Goal: Task Accomplishment & Management: Complete application form

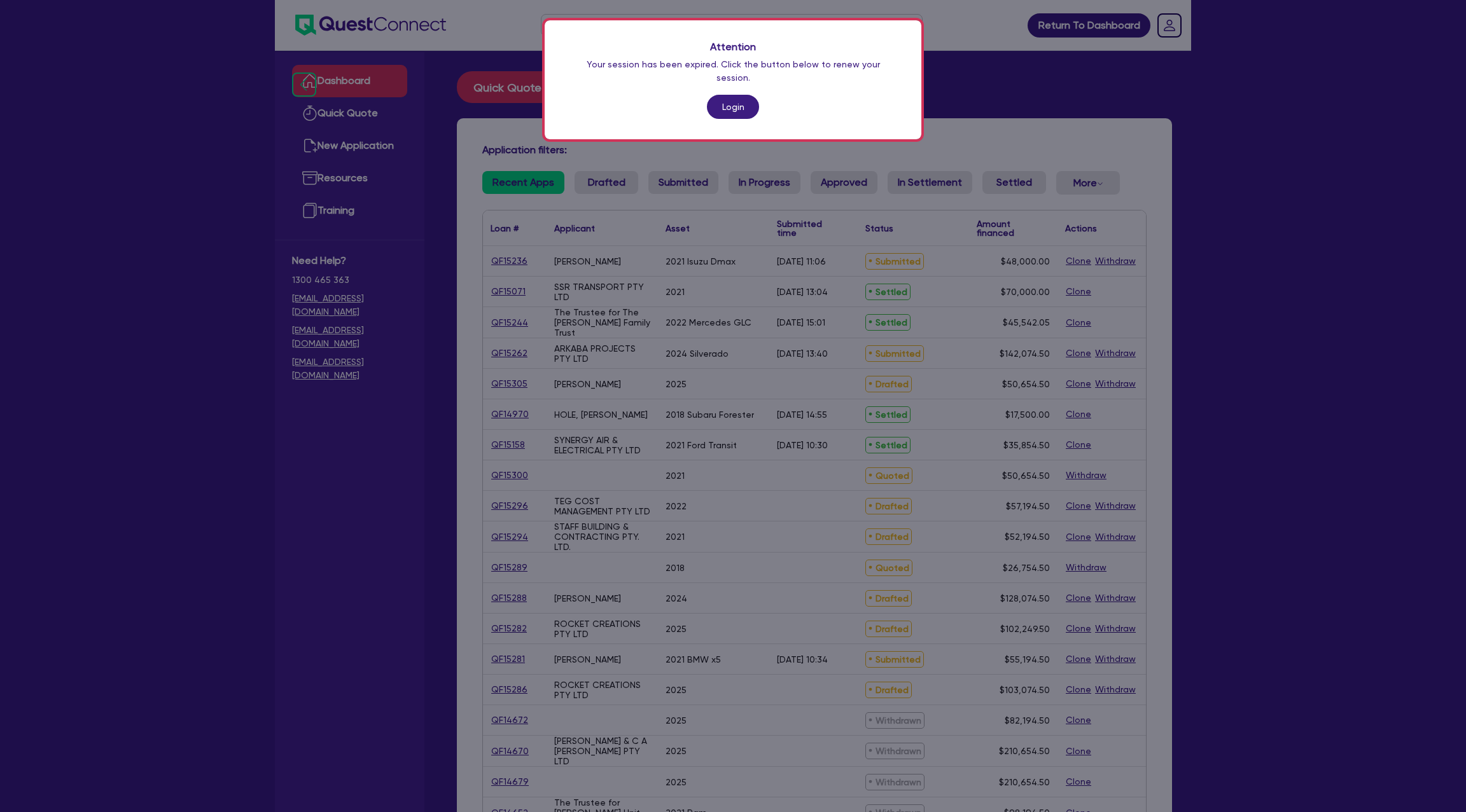
click at [725, 100] on link "Login" at bounding box center [733, 106] width 52 height 24
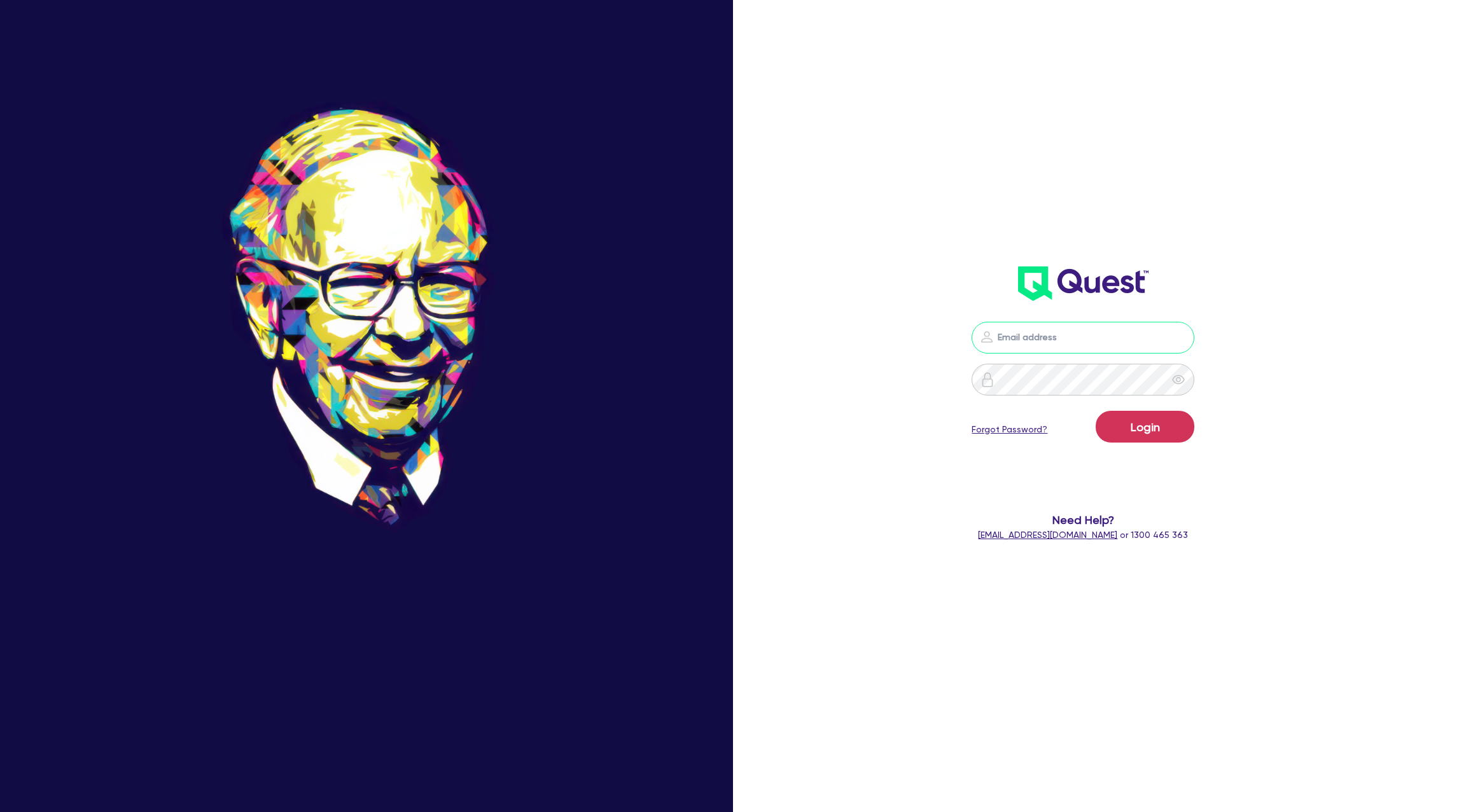
click at [1036, 331] on input "email" at bounding box center [1082, 338] width 223 height 31
type input "[PERSON_NAME][EMAIL_ADDRESS][DOMAIN_NAME]"
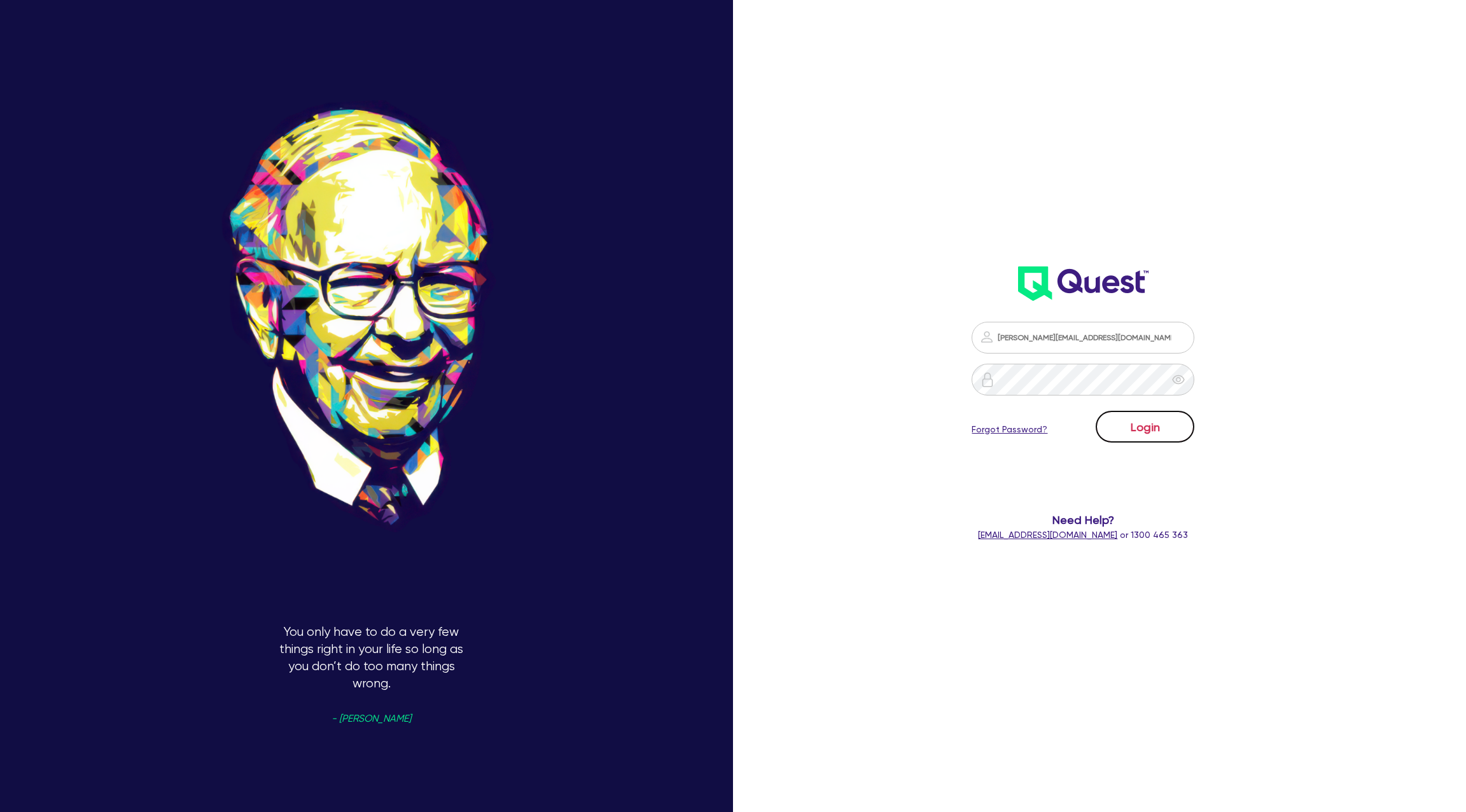
click at [1151, 423] on button "Login" at bounding box center [1145, 426] width 99 height 31
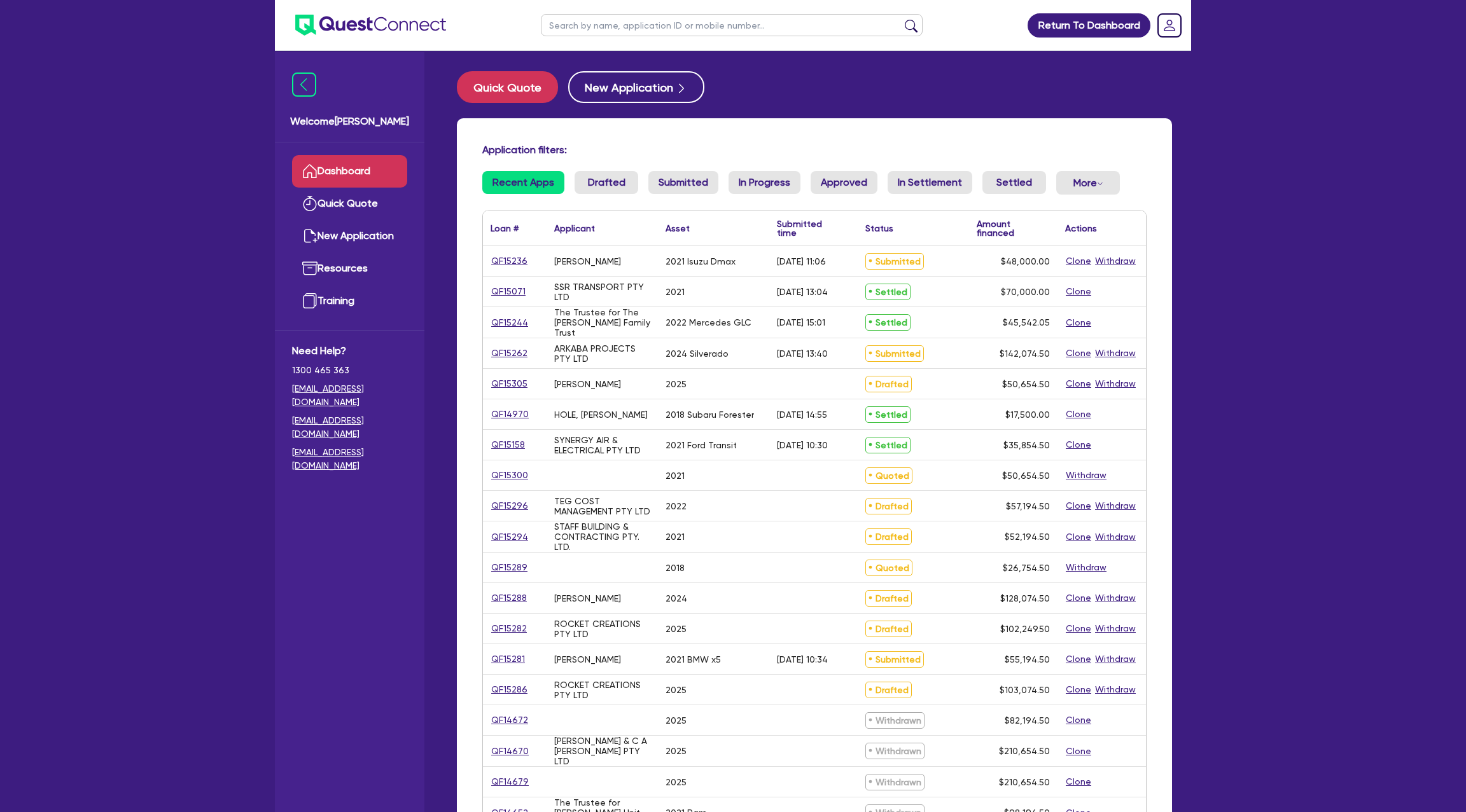
click at [591, 28] on input "text" at bounding box center [732, 25] width 381 height 22
type input "[PERSON_NAME]"
click at [901, 19] on button "submit" at bounding box center [911, 28] width 20 height 18
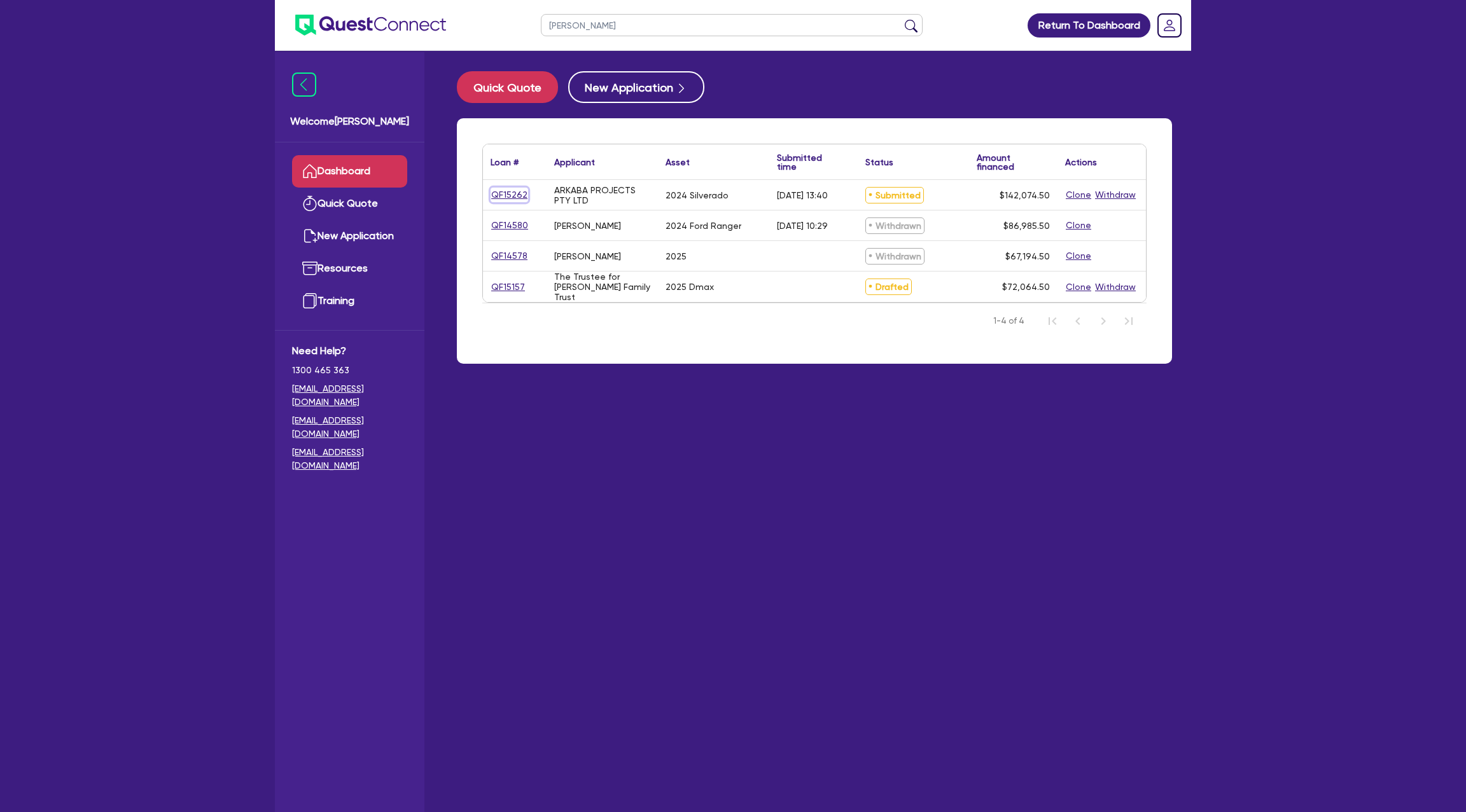
click at [515, 196] on link "QF15262" at bounding box center [509, 195] width 37 height 15
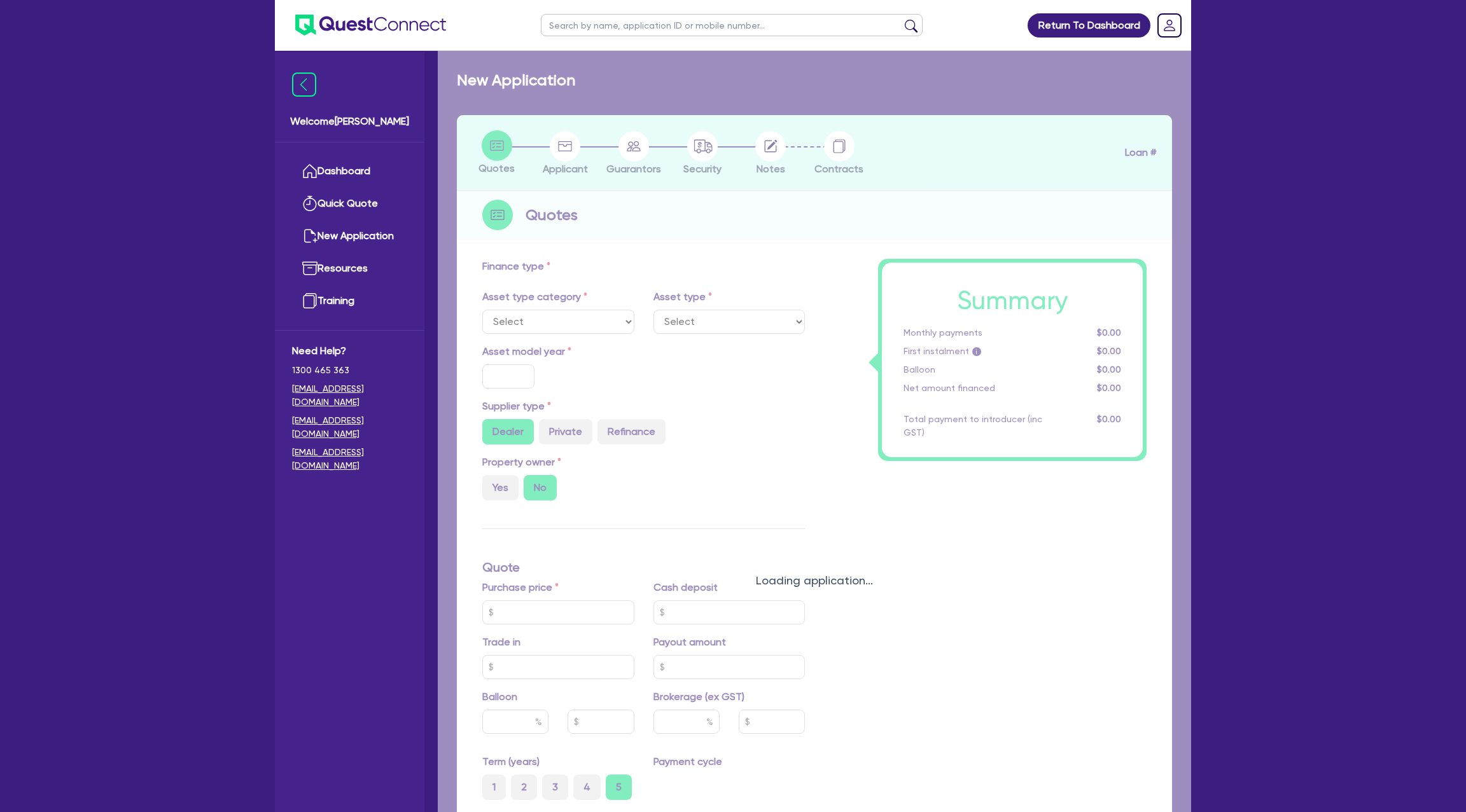
select select "CARS_AND_LIGHT_TRUCKS"
type input "2024"
radio input "true"
type input "162,000"
type input "23,000"
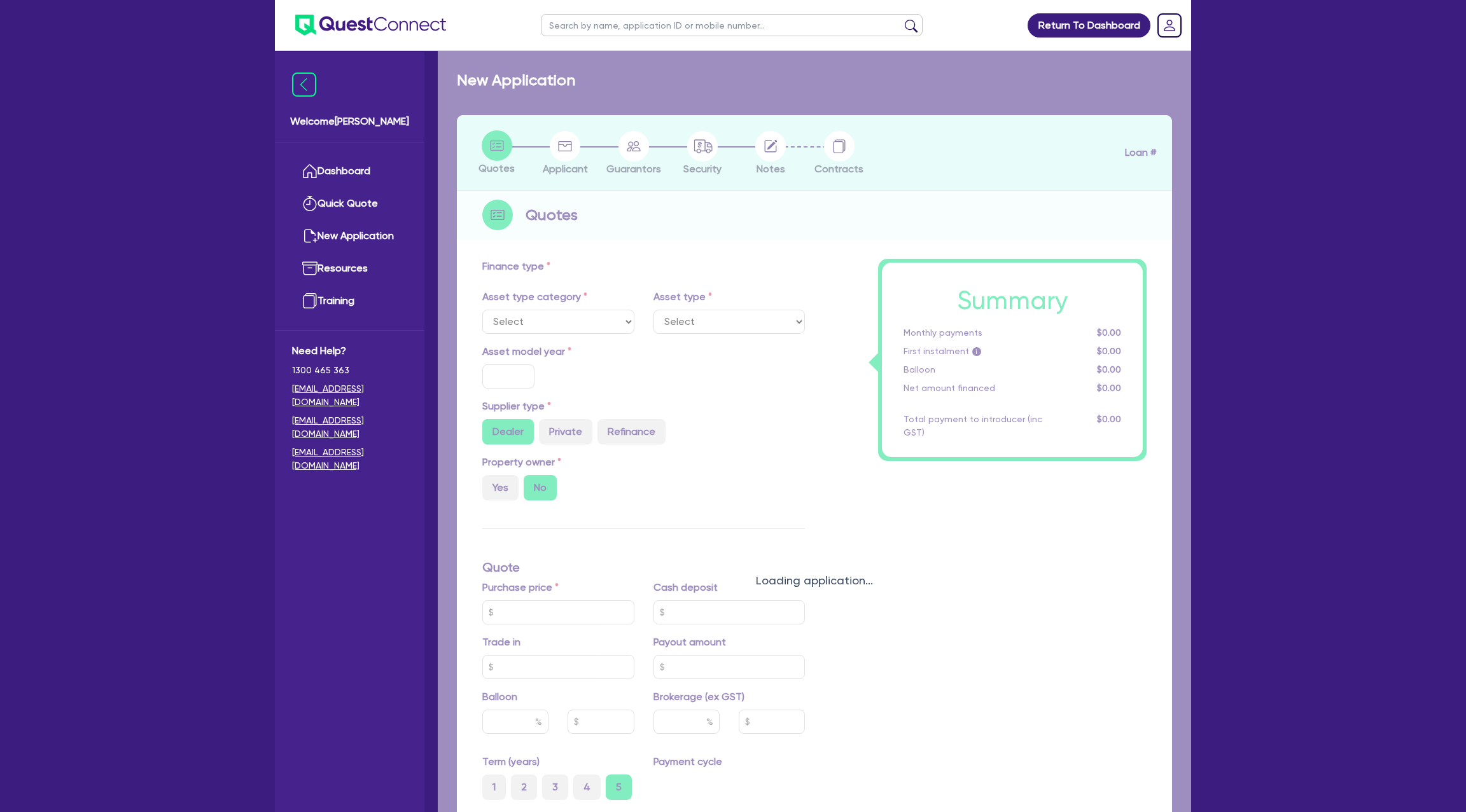
type input "35"
type input "56,700"
type input "7.15"
type input "2,200"
select select "PASSENGER_VEHICLES"
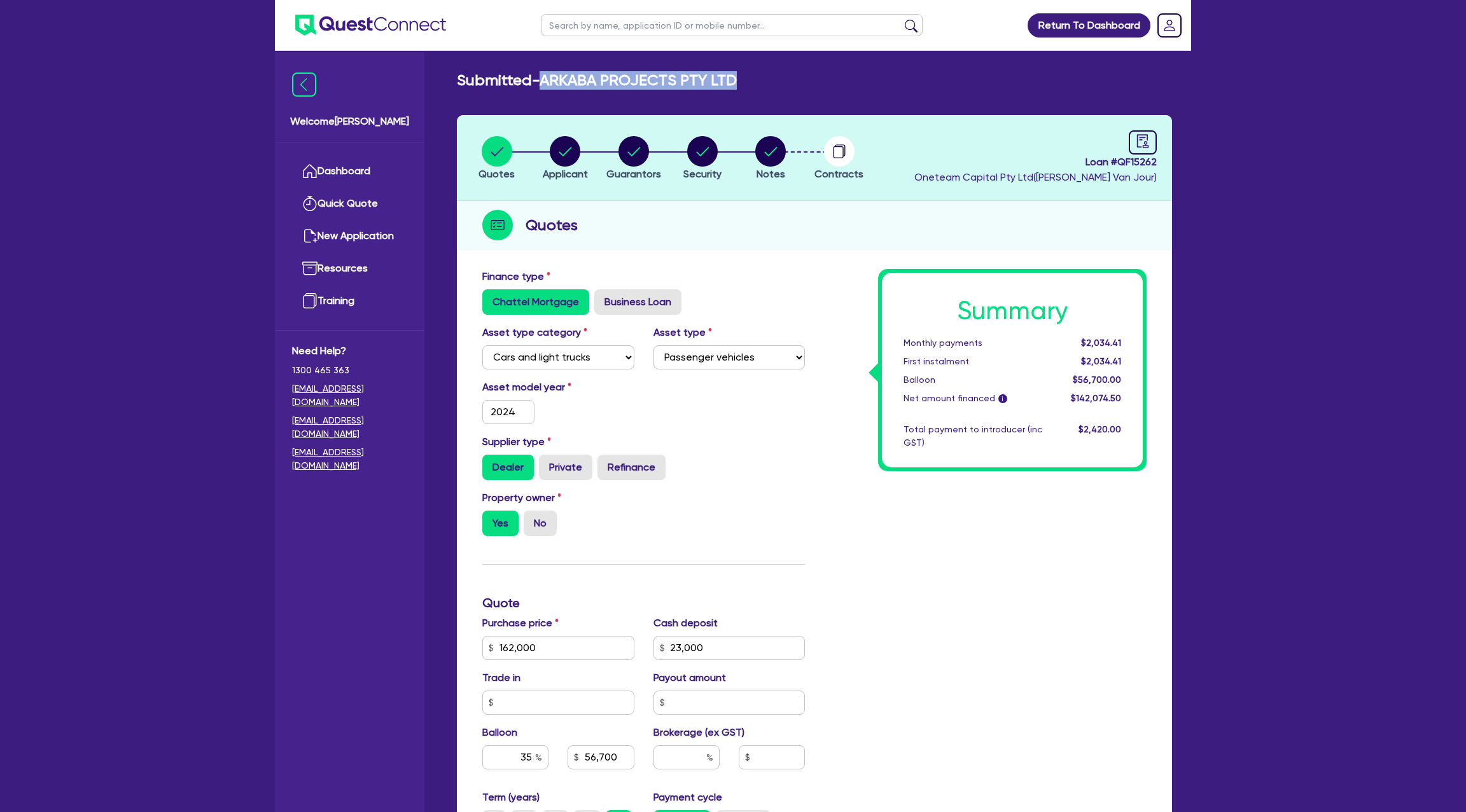
drag, startPoint x: 547, startPoint y: 82, endPoint x: 808, endPoint y: 78, distance: 261.0
click at [808, 78] on div "Submitted - ARKABA PROJECTS PTY LTD" at bounding box center [815, 80] width 734 height 19
copy h2 "ARKABA PROJECTS PTY LTD"
click at [576, 148] on circle "button" at bounding box center [564, 151] width 31 height 31
select select "COMPANY"
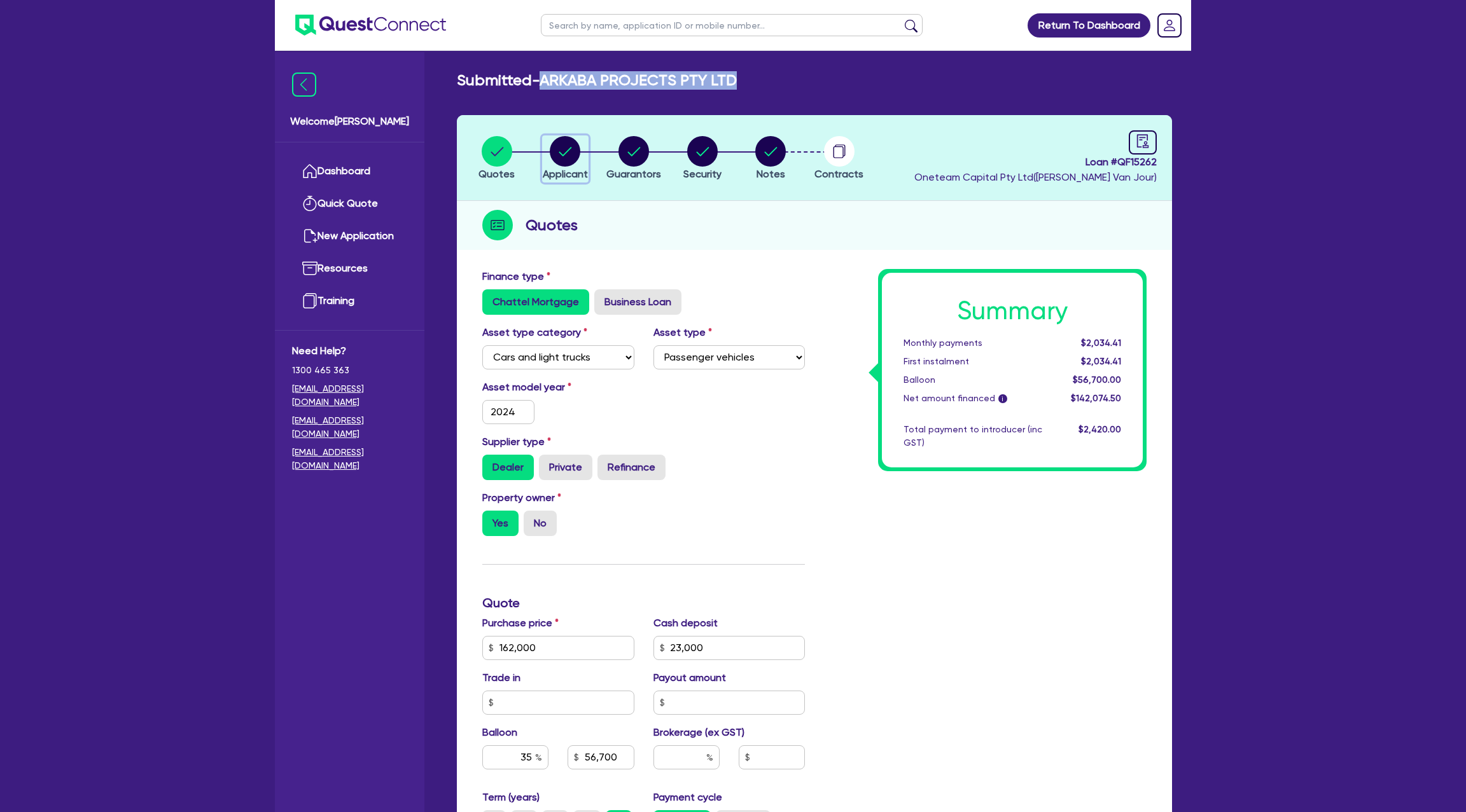
select select "BUILDING_CONSTRUCTION"
select select "BUSINESSES_CONSTRUCTION_SERVICES"
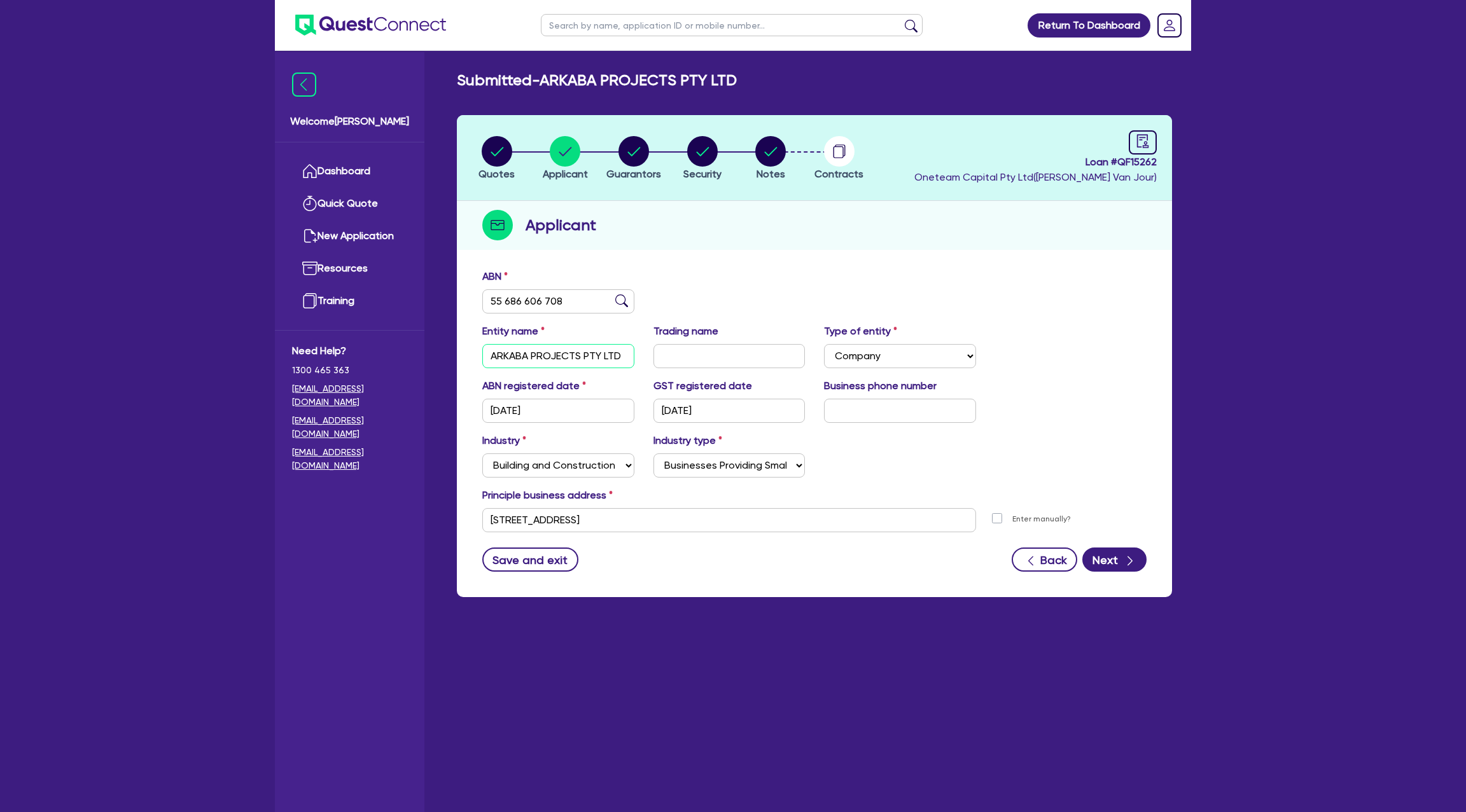
click at [524, 352] on input "ARKABA PROJECTS PTY LTD" at bounding box center [558, 356] width 152 height 24
click at [549, 522] on input "[STREET_ADDRESS]" at bounding box center [729, 520] width 494 height 24
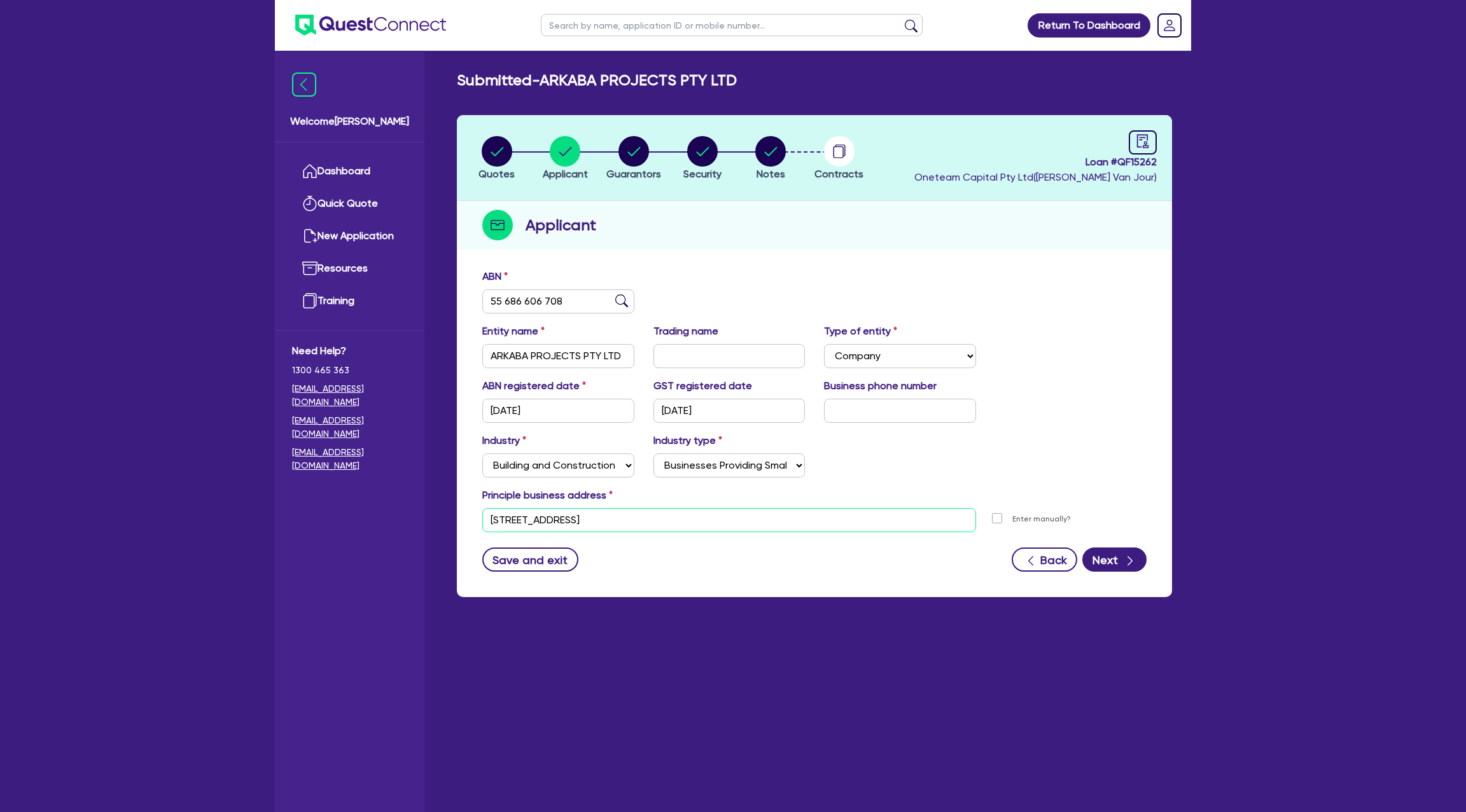
click at [549, 522] on input "[STREET_ADDRESS]" at bounding box center [729, 520] width 494 height 24
click at [635, 136] on icon "button" at bounding box center [633, 151] width 31 height 31
select select "MR"
select select "QLD"
select select "MARRIED"
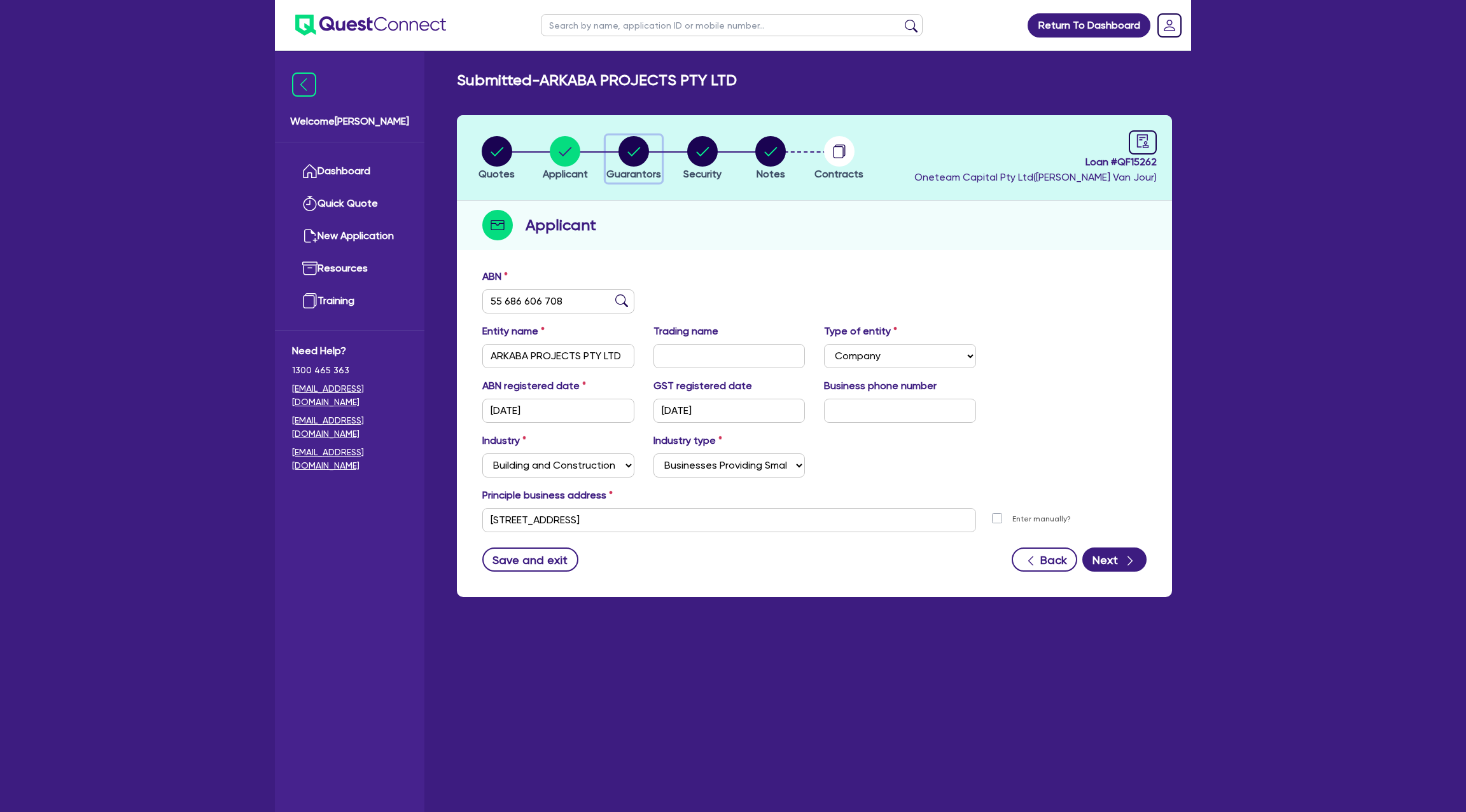
select select "CASH"
select select "MORTGAGE"
select select "VEHICLE_LOAN"
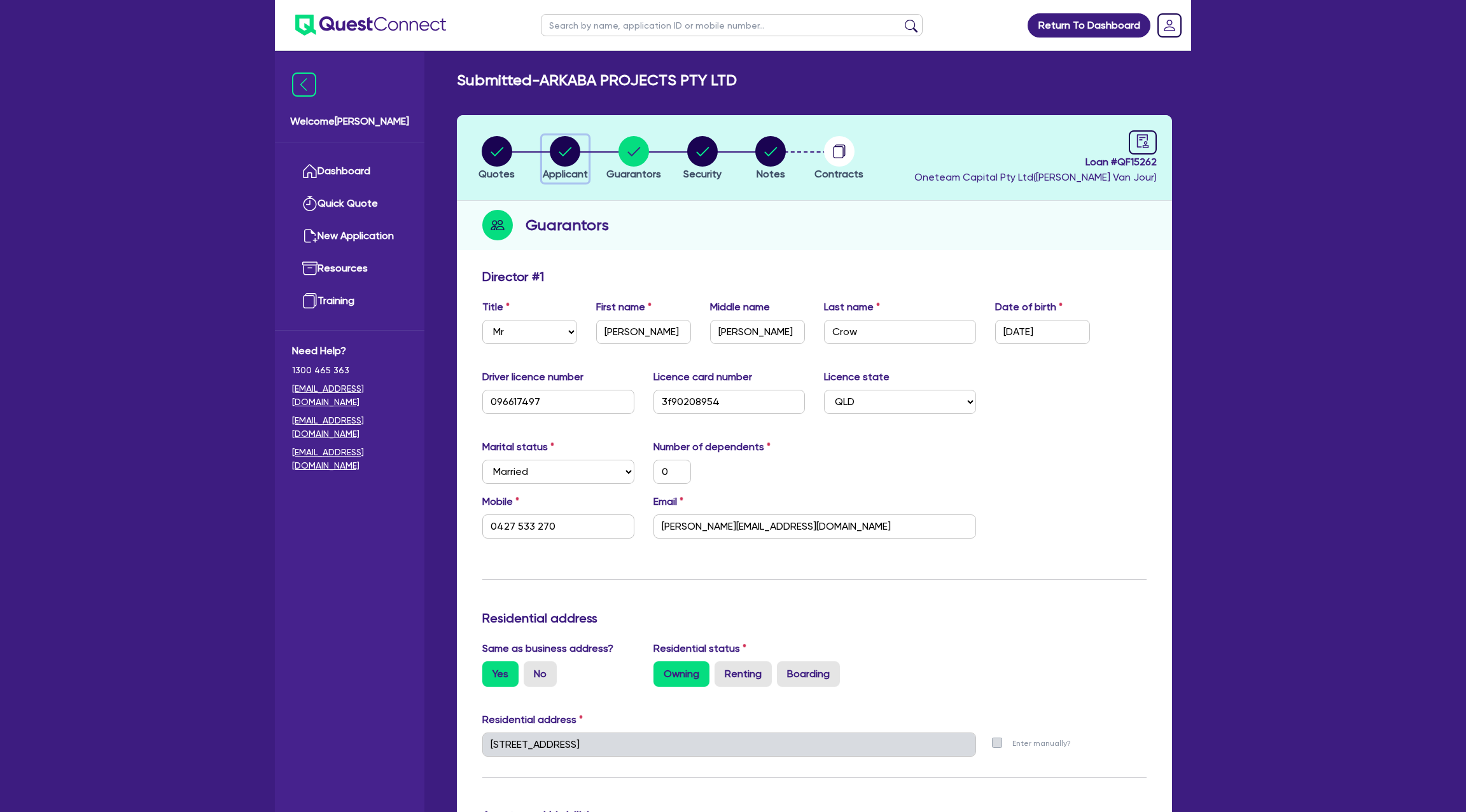
click at [567, 149] on circle "button" at bounding box center [564, 151] width 31 height 31
select select "COMPANY"
select select "BUILDING_CONSTRUCTION"
select select "BUSINESSES_CONSTRUCTION_SERVICES"
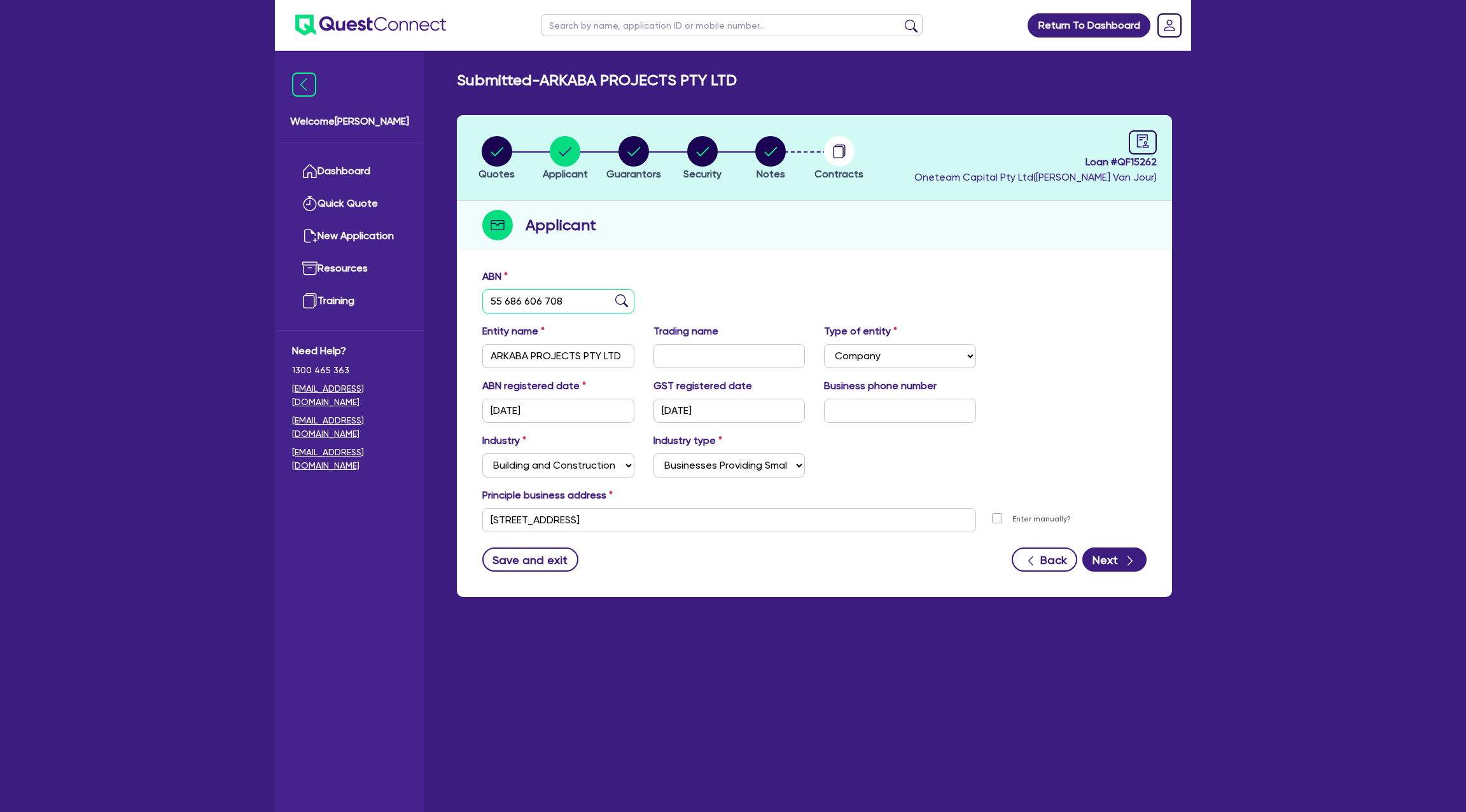
click at [521, 306] on input "55 686 606 708" at bounding box center [558, 301] width 152 height 24
click at [1135, 142] on link at bounding box center [1142, 142] width 28 height 24
select select "SUBMITTED_NEW"
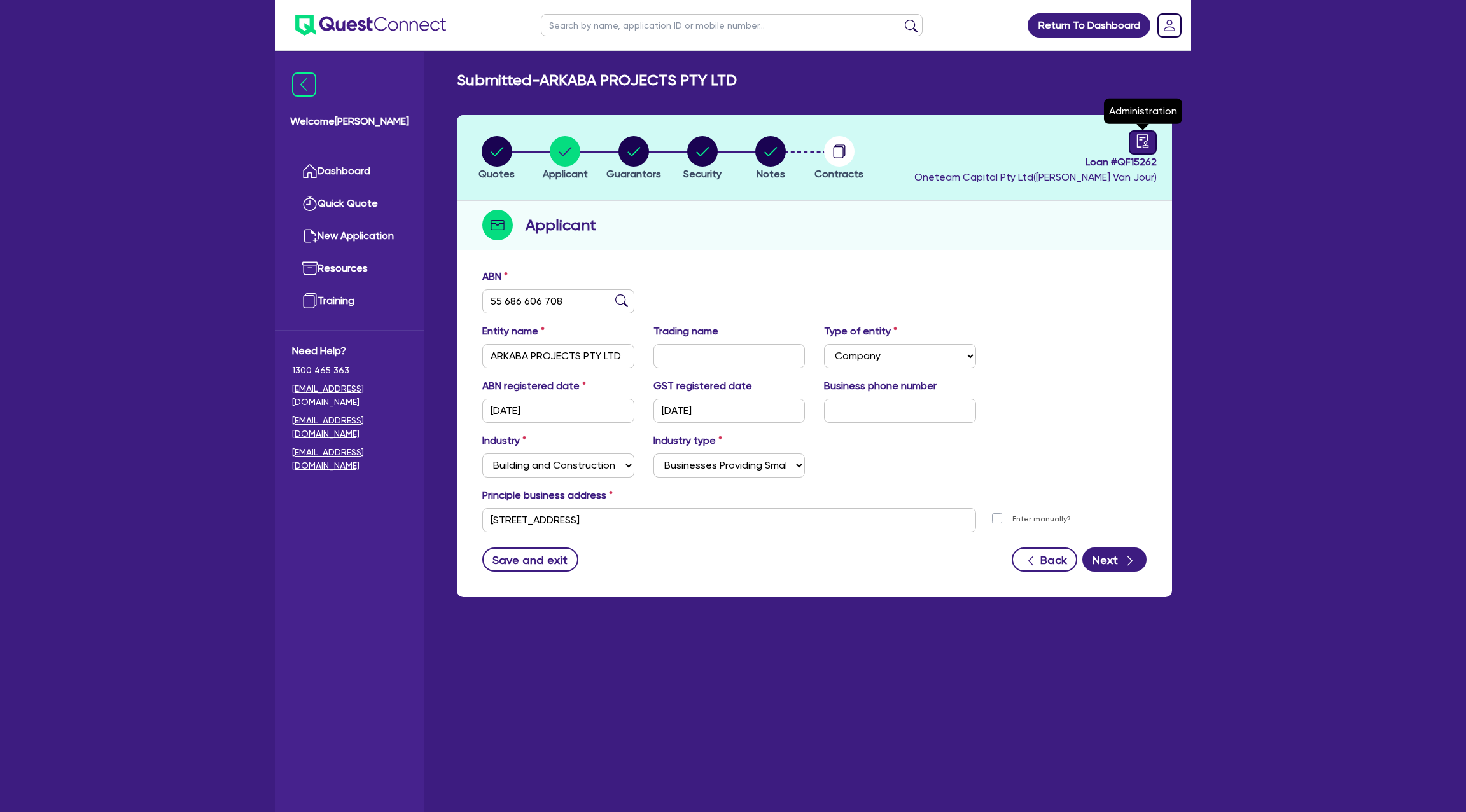
select select "Plenti"
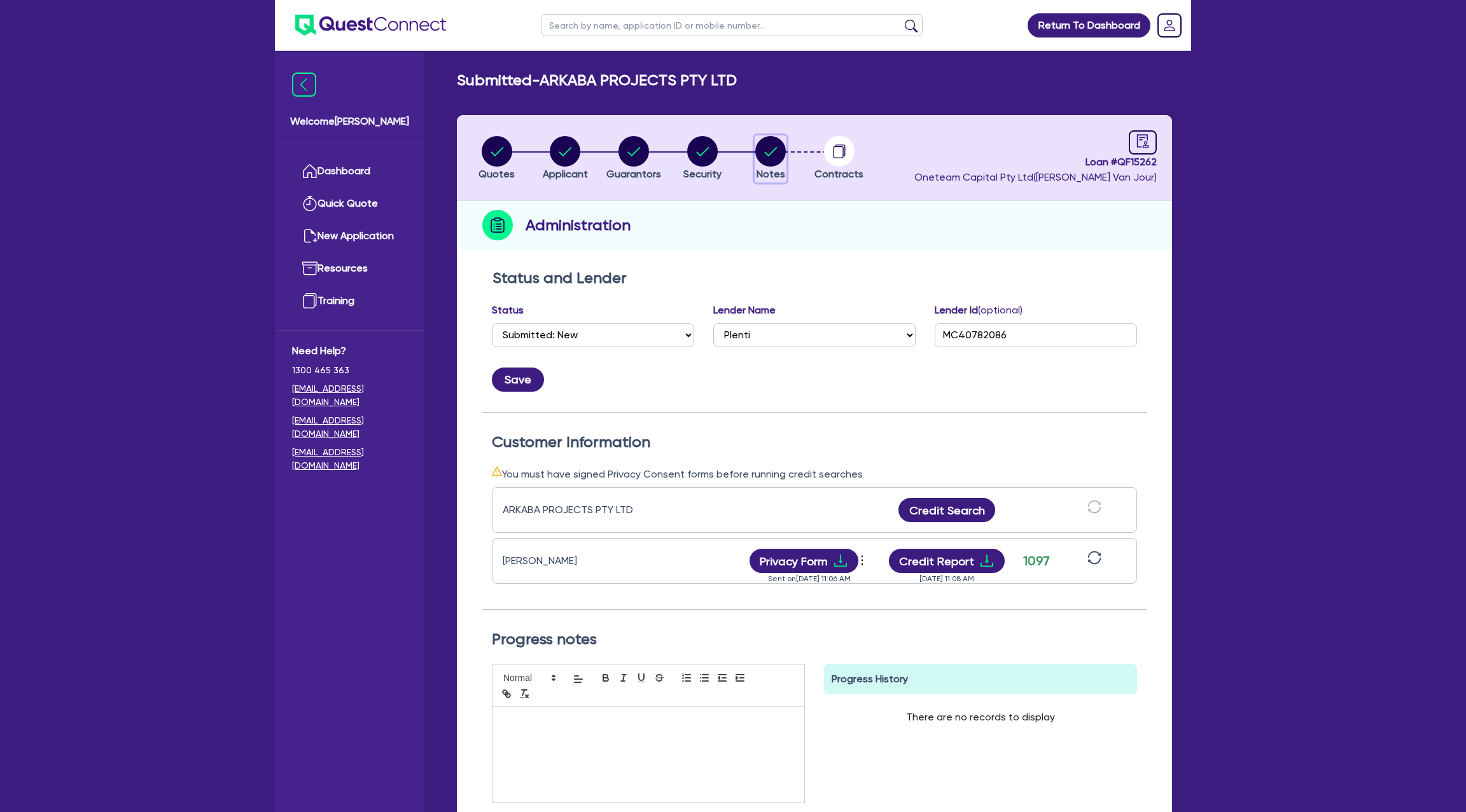
click at [767, 151] on circle "button" at bounding box center [770, 151] width 31 height 31
select select "Other"
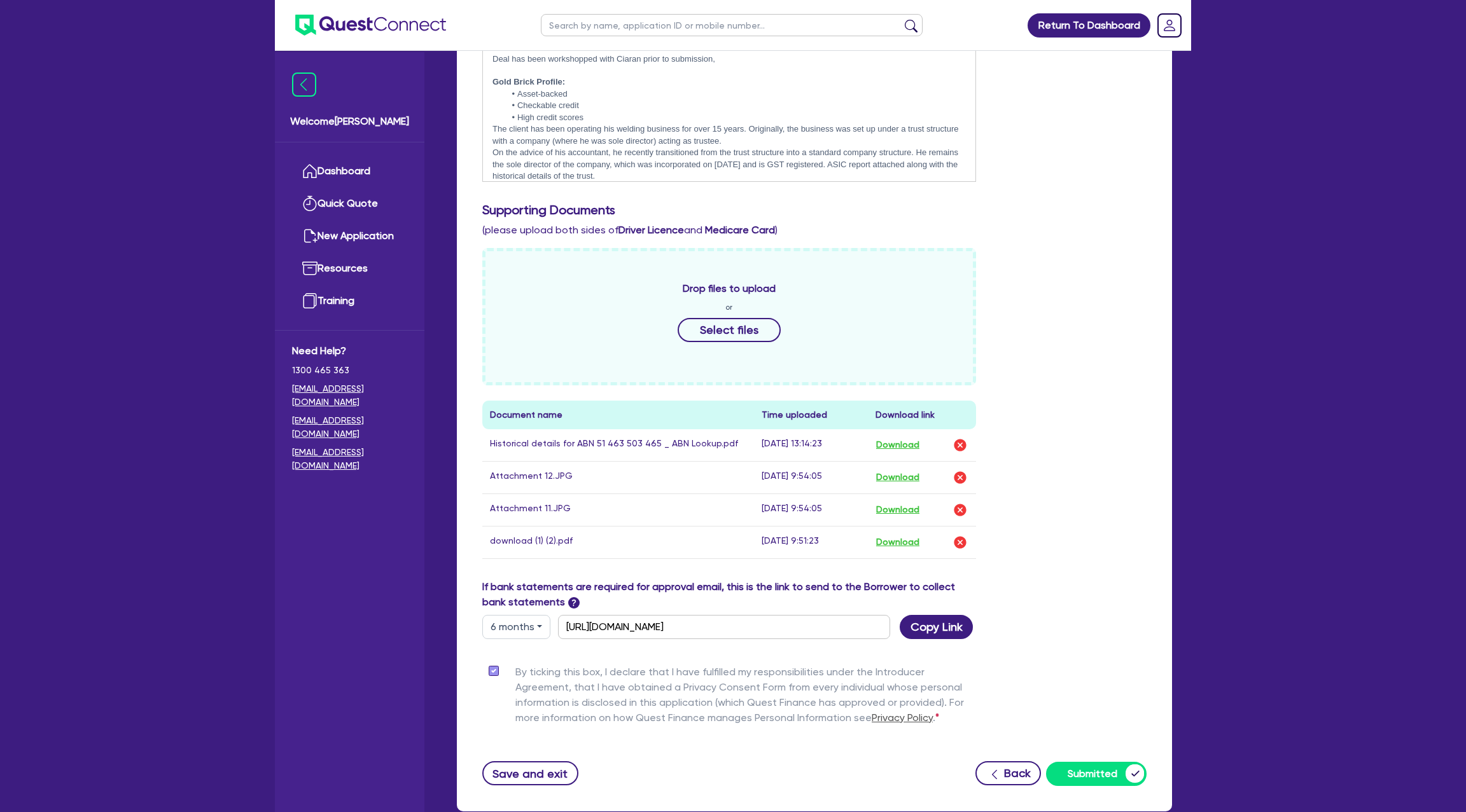
scroll to position [56, 0]
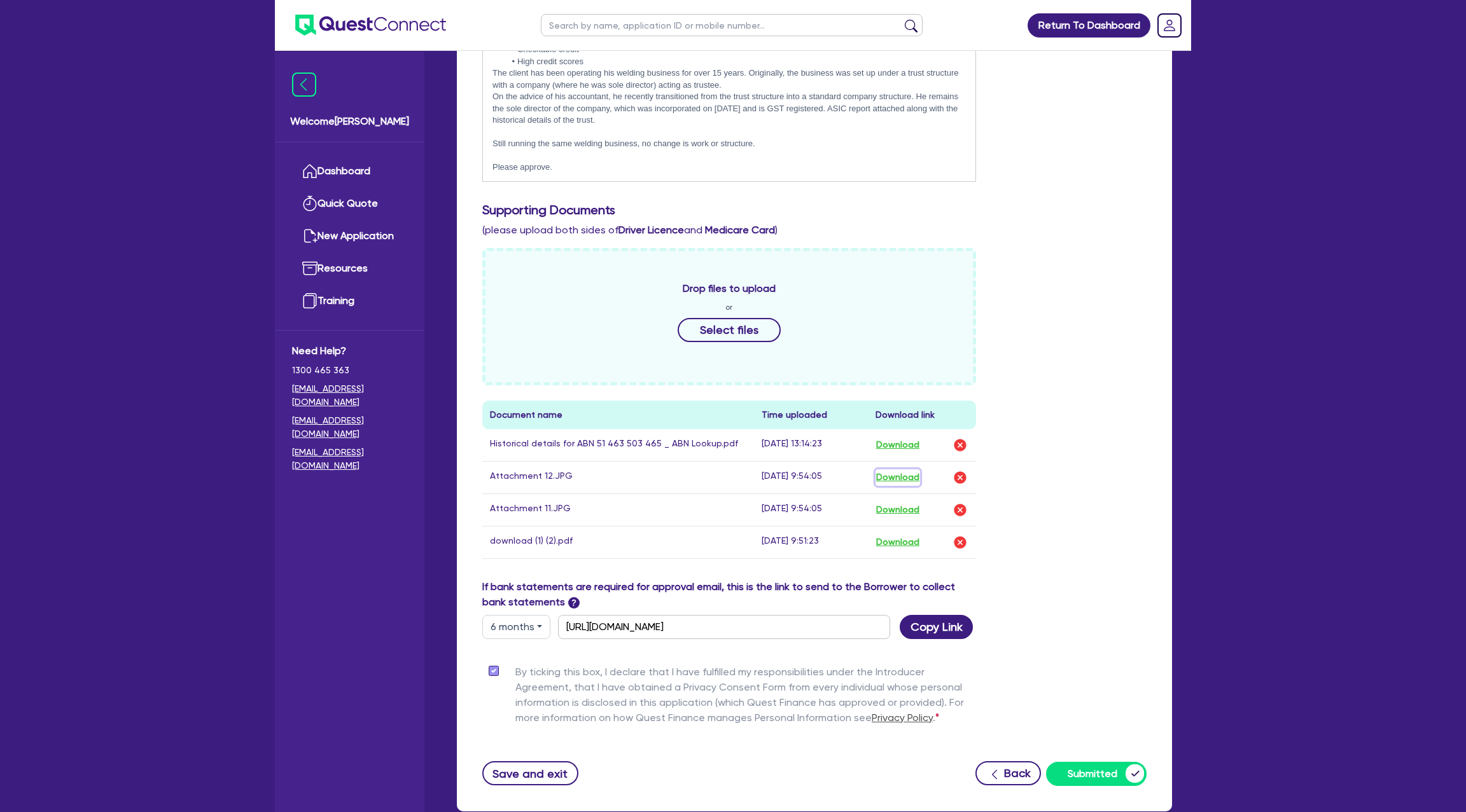
click at [901, 476] on button "Download" at bounding box center [897, 477] width 44 height 16
click at [911, 506] on button "Download" at bounding box center [897, 510] width 44 height 16
click at [905, 540] on button "Download" at bounding box center [897, 542] width 44 height 16
